Goal: Information Seeking & Learning: Learn about a topic

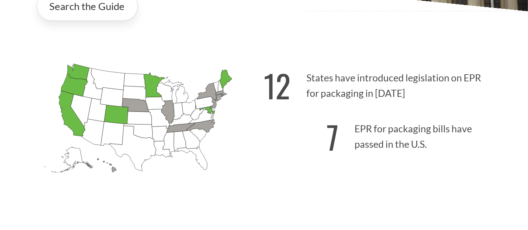
scroll to position [209, 0]
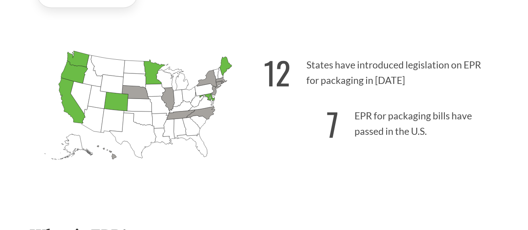
drag, startPoint x: 187, startPoint y: 90, endPoint x: 87, endPoint y: 73, distance: 101.0
drag, startPoint x: 87, startPoint y: 73, endPoint x: 222, endPoint y: 160, distance: 160.3
click at [282, 177] on div "12 States have introduced legislation on EPR for packaging in [DATE] 7 EPR for …" at bounding box center [381, 119] width 234 height 149
click at [139, 118] on icon "[US_STATE] Introduced:" at bounding box center [138, 118] width 29 height 15
drag, startPoint x: 140, startPoint y: 118, endPoint x: 288, endPoint y: 164, distance: 154.5
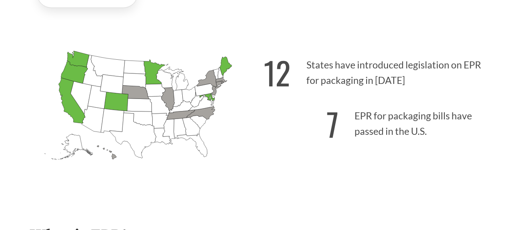
click at [157, 163] on icon "[US_STATE] Introduced: [US_STATE] Introduced: [US_STATE] Introduced: [US_STATE]…" at bounding box center [147, 118] width 234 height 146
click at [204, 98] on icon "[US_STATE] Introduced:" at bounding box center [198, 99] width 15 height 15
click at [314, 193] on div "12 States have introduced legislation on EPR for packaging in [DATE] 7 EPR for …" at bounding box center [381, 119] width 234 height 149
drag, startPoint x: 460, startPoint y: 33, endPoint x: 359, endPoint y: 19, distance: 101.8
click at [460, 33] on div "[US_STATE] Introduced: [US_STATE] Introduced: [US_STATE] Introduced: [US_STATE]…" at bounding box center [264, 109] width 482 height 169
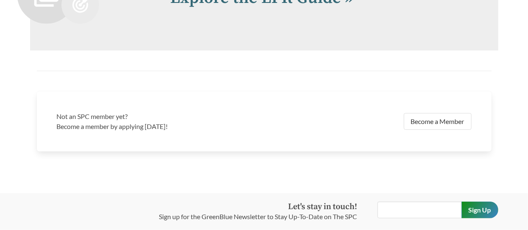
scroll to position [1697, 0]
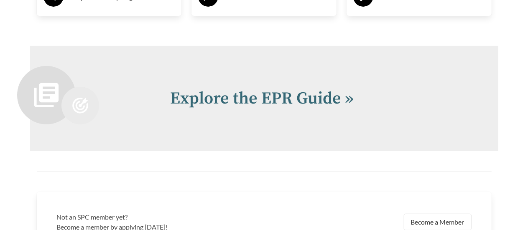
click at [278, 111] on h2 "Explore the EPR Guide »" at bounding box center [325, 98] width 308 height 25
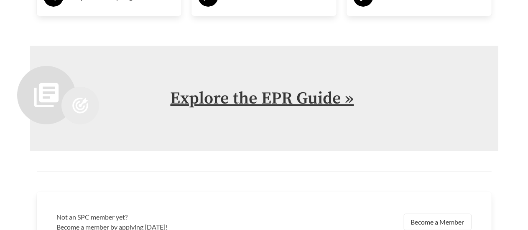
click at [281, 104] on link "Explore the EPR Guide »" at bounding box center [263, 98] width 184 height 21
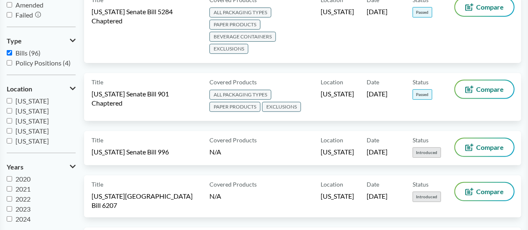
scroll to position [42, 0]
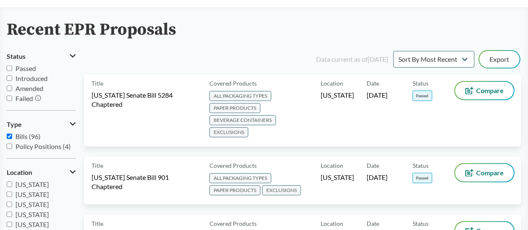
click at [29, 81] on span "Introduced" at bounding box center [31, 78] width 32 height 8
click at [12, 81] on input "Introduced" at bounding box center [9, 78] width 5 height 5
checkbox input "true"
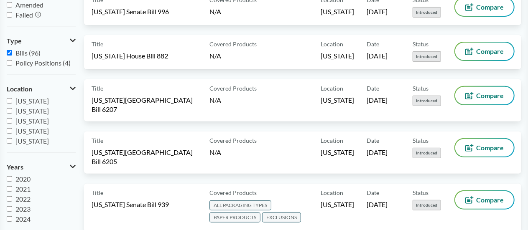
scroll to position [10, 0]
click at [9, 219] on input "2025" at bounding box center [9, 219] width 5 height 5
checkbox input "true"
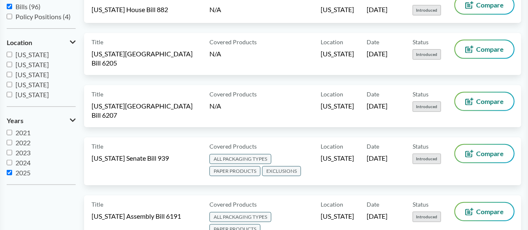
scroll to position [42, 0]
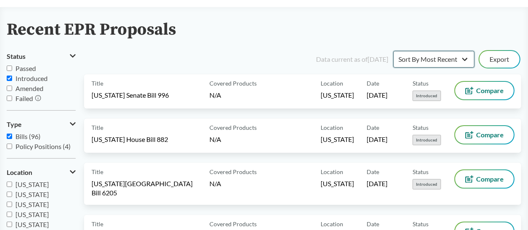
click at [410, 59] on select "Sort By Most Recent Sort By Status" at bounding box center [434, 59] width 81 height 17
select select "Sort By Status"
click at [394, 51] on select "Sort By Most Recent Sort By Status" at bounding box center [434, 59] width 81 height 17
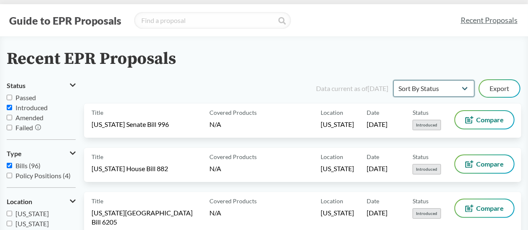
scroll to position [0, 0]
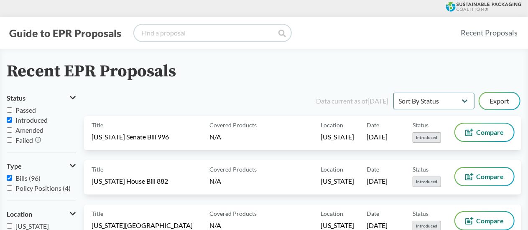
click at [181, 38] on input "search" at bounding box center [212, 33] width 157 height 17
